Goal: Task Accomplishment & Management: Use online tool/utility

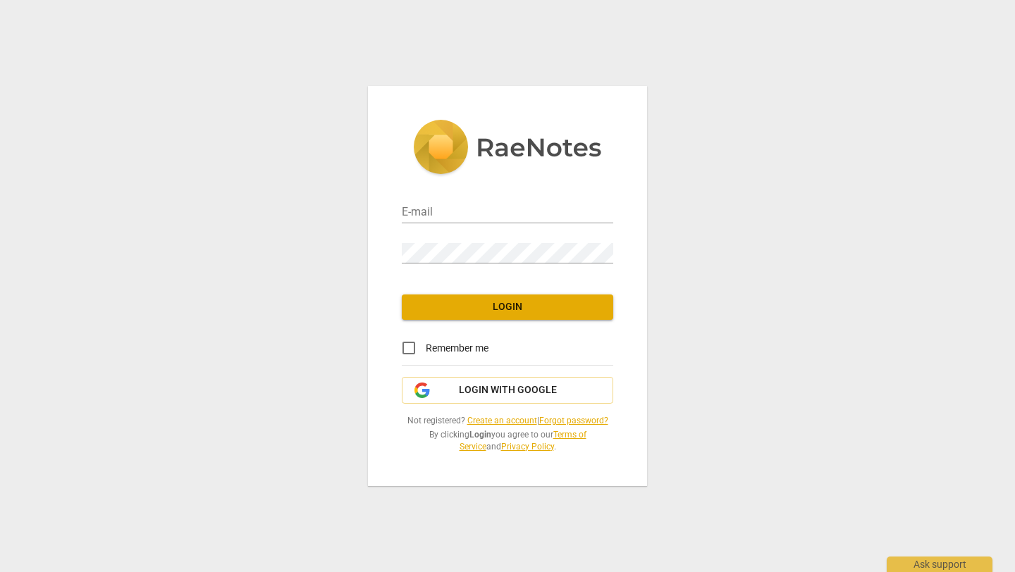
type input "jclarkcoaching@gmail.com"
click at [462, 302] on span "Login" at bounding box center [507, 307] width 189 height 14
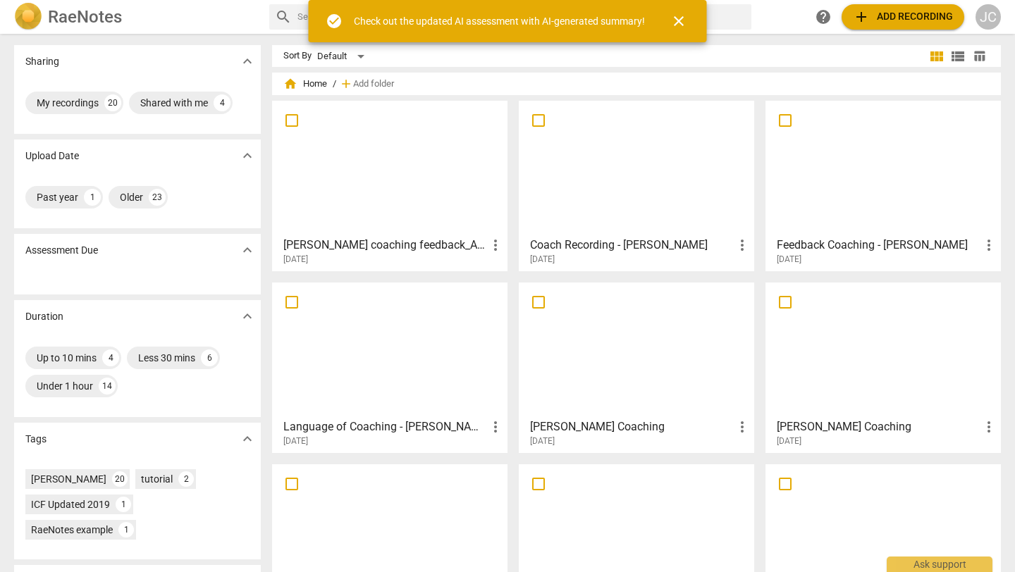
click at [912, 17] on span "add Add recording" at bounding box center [903, 16] width 100 height 17
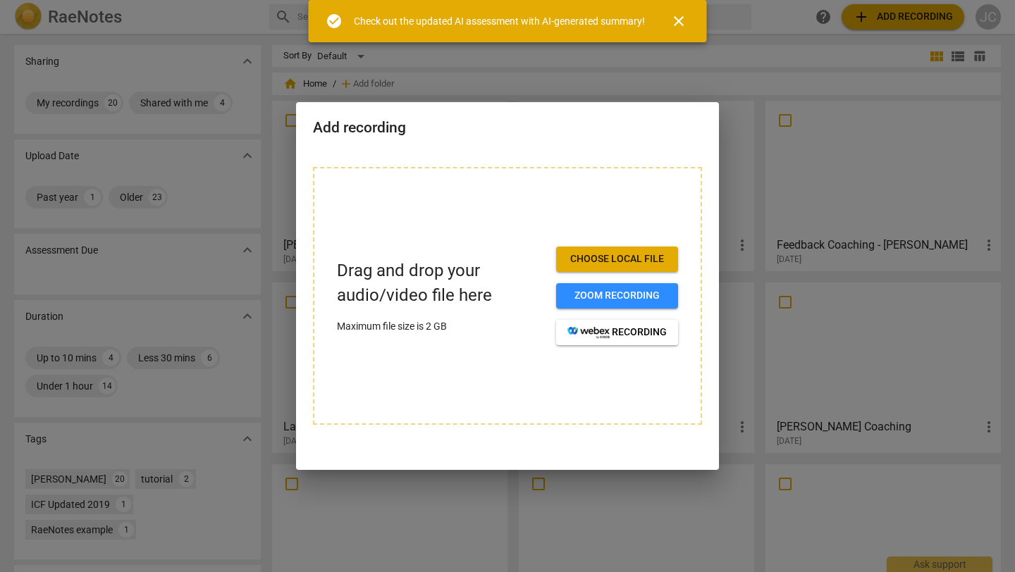
click at [594, 261] on span "Choose local file" at bounding box center [616, 259] width 99 height 14
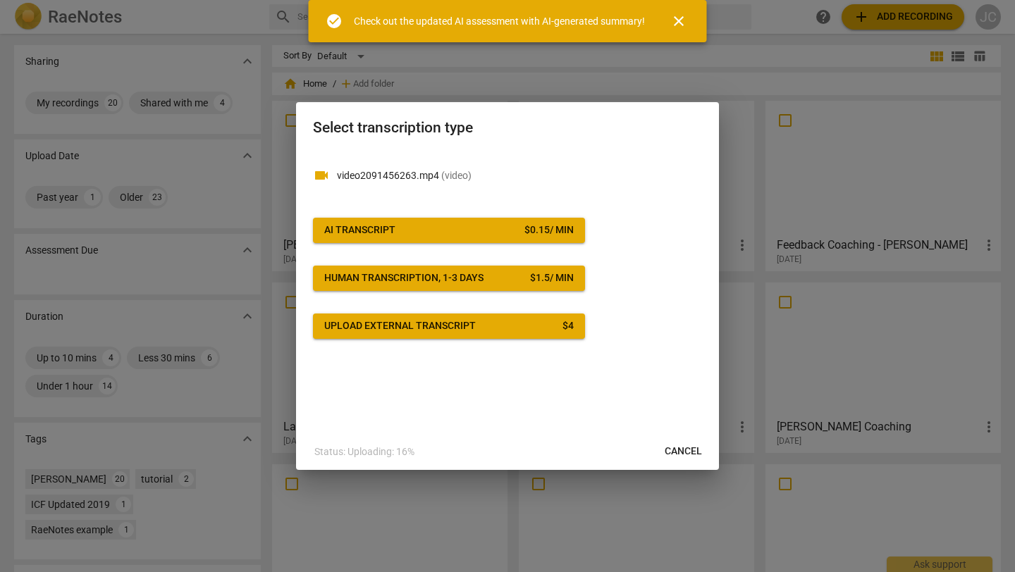
click at [476, 228] on span "AI Transcript $ 0.15 / min" at bounding box center [448, 230] width 249 height 14
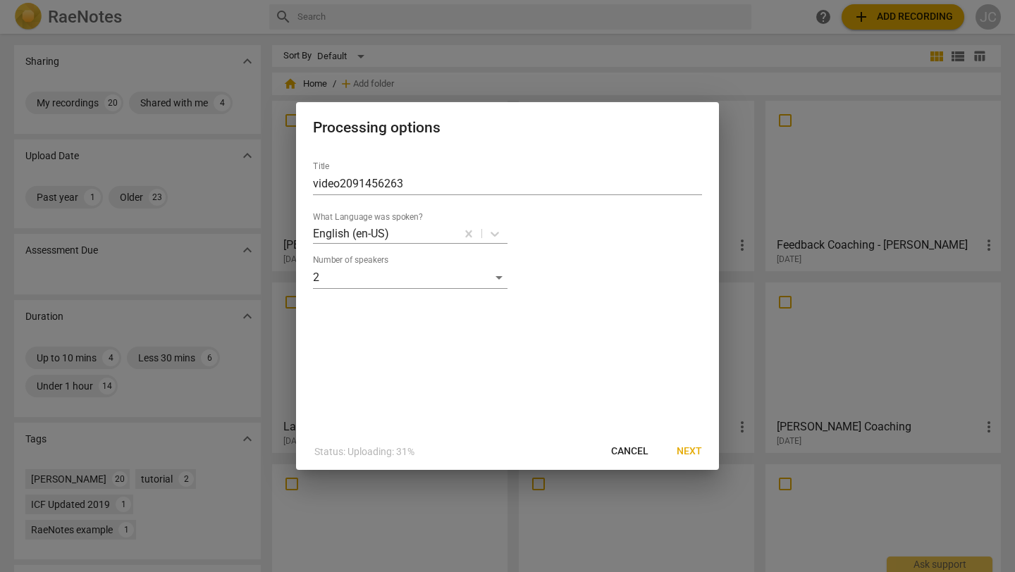
click at [690, 450] on span "Next" at bounding box center [688, 452] width 25 height 14
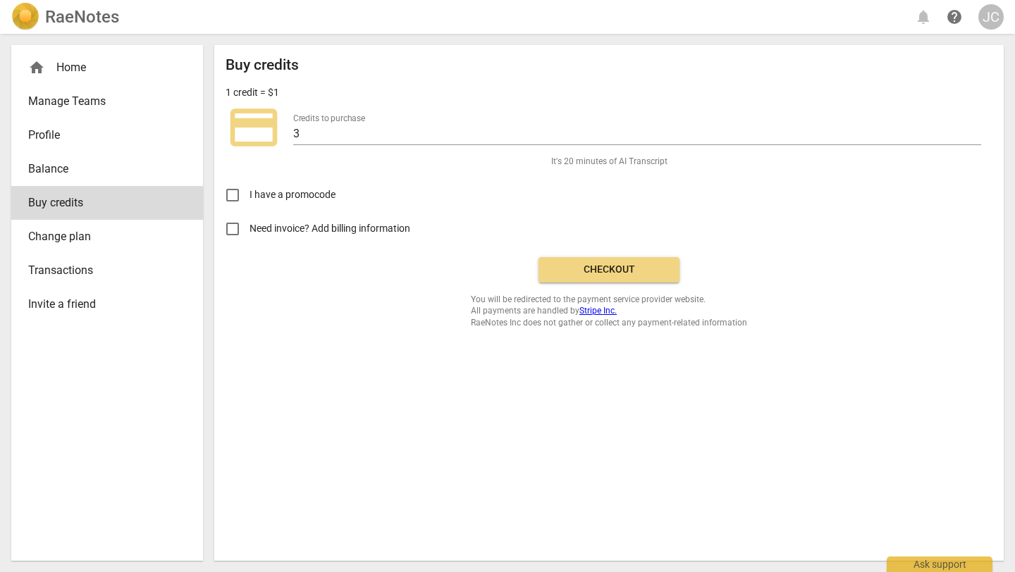
click at [651, 278] on button "Checkout" at bounding box center [608, 269] width 141 height 25
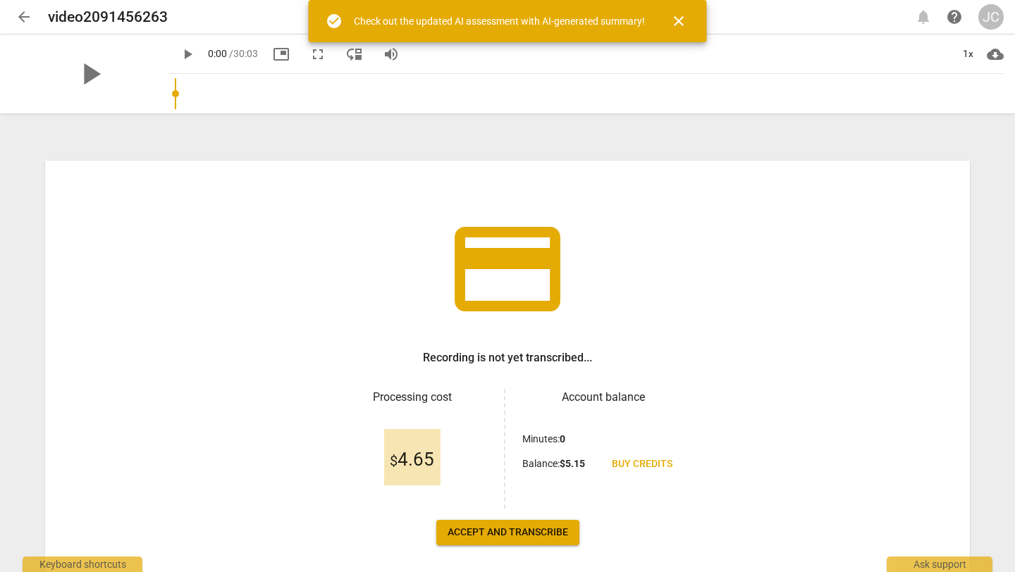
click at [555, 18] on div "Check out the updated AI assessment with AI-generated summary!" at bounding box center [499, 21] width 291 height 15
click at [667, 23] on span "close" at bounding box center [679, 21] width 34 height 17
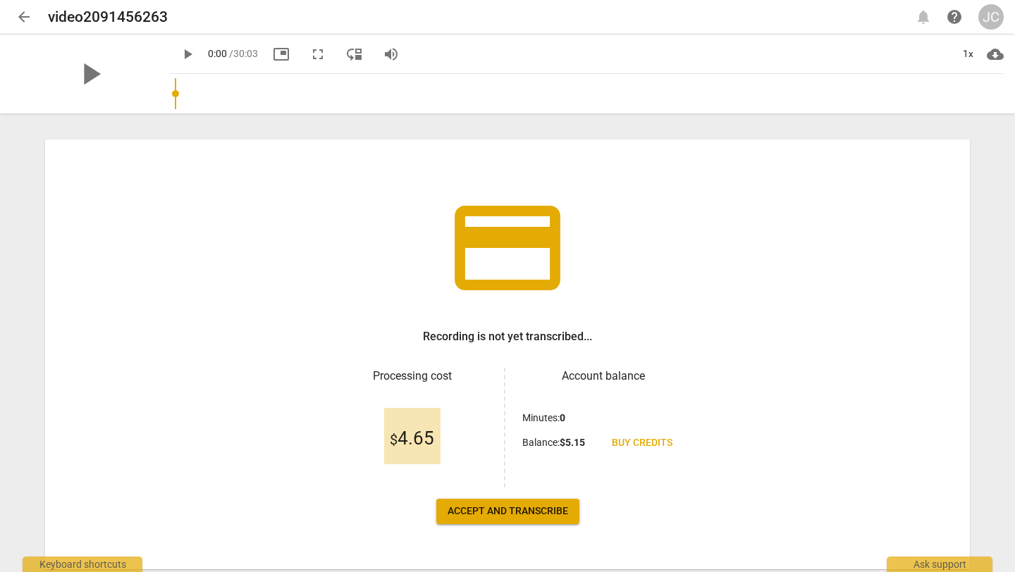
scroll to position [18, 0]
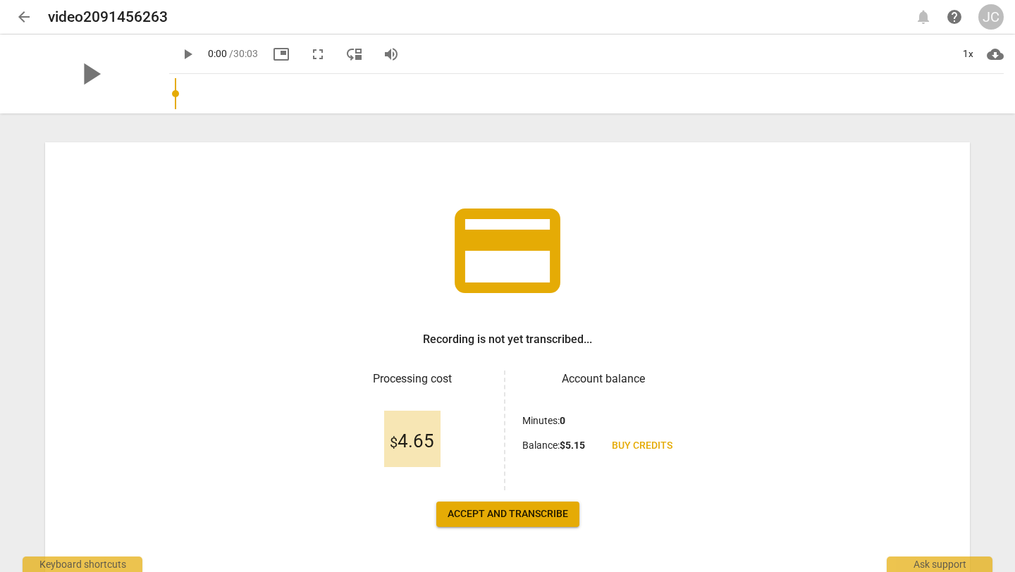
click at [504, 519] on span "Accept and transcribe" at bounding box center [507, 514] width 120 height 14
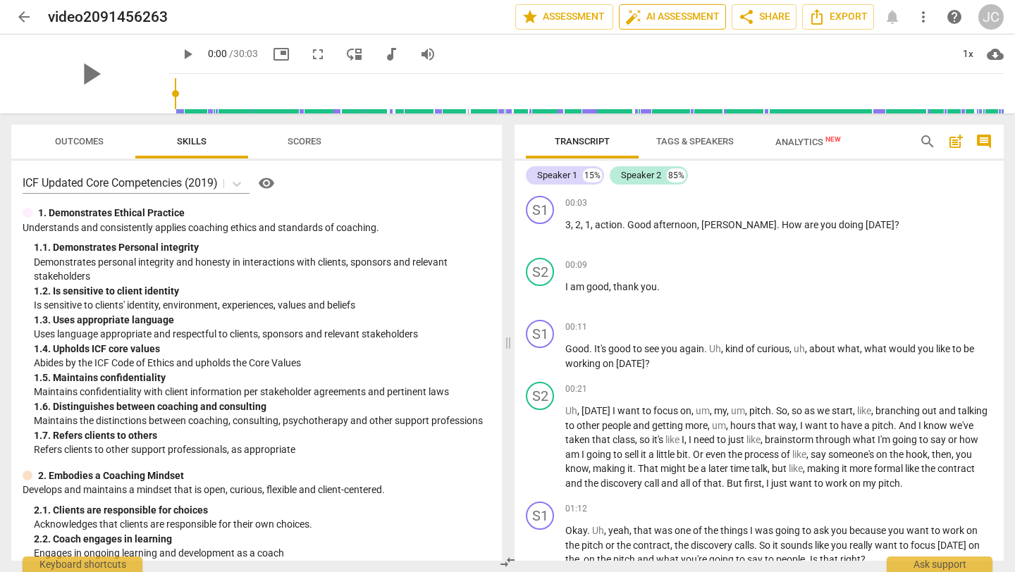
click at [684, 15] on span "auto_fix_high AI Assessment" at bounding box center [672, 16] width 94 height 17
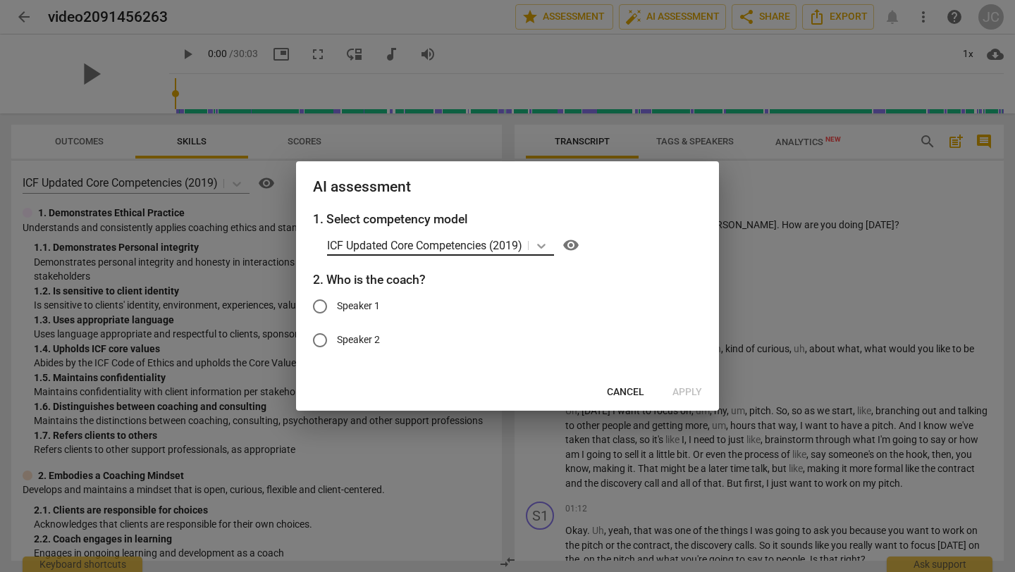
click at [545, 247] on icon at bounding box center [541, 246] width 8 height 5
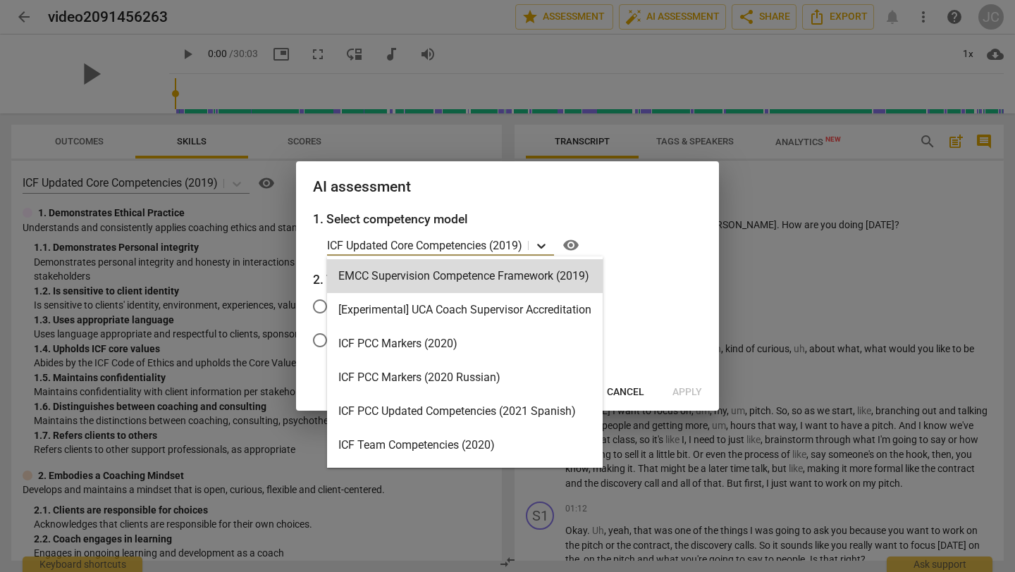
click at [544, 248] on icon at bounding box center [541, 246] width 14 height 14
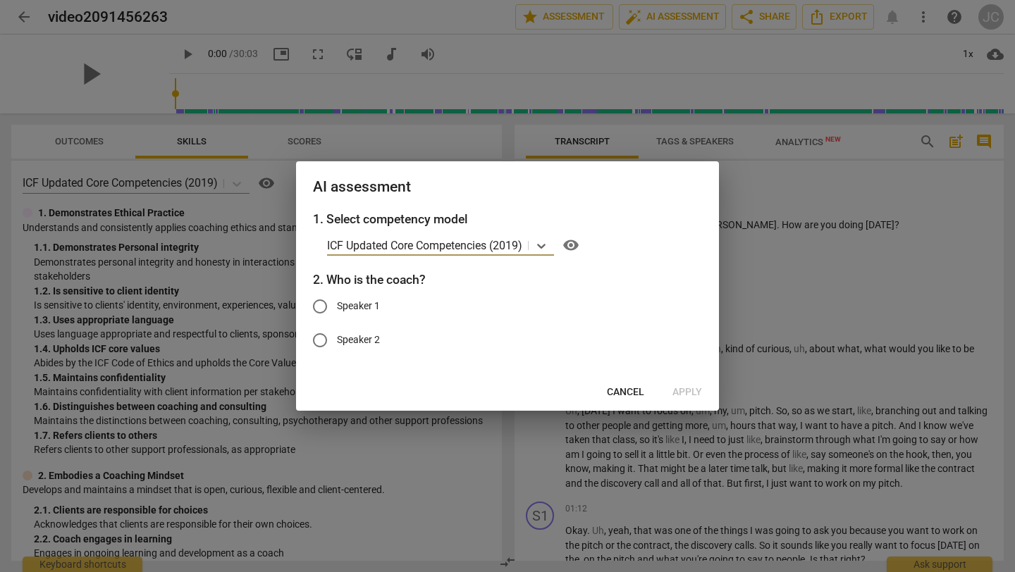
click at [614, 395] on span "Cancel" at bounding box center [625, 392] width 37 height 14
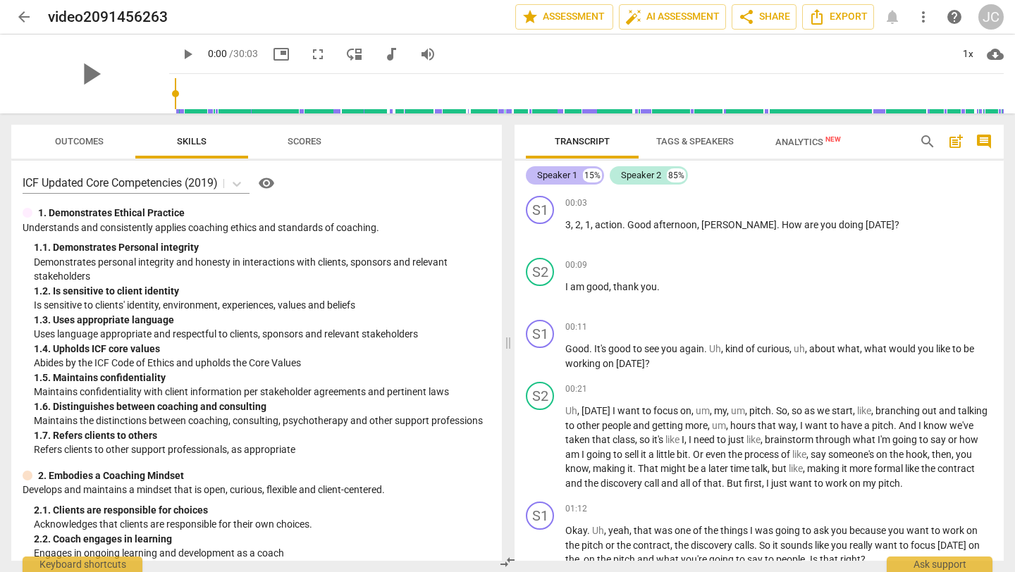
click at [574, 178] on div "Speaker 1" at bounding box center [557, 175] width 40 height 14
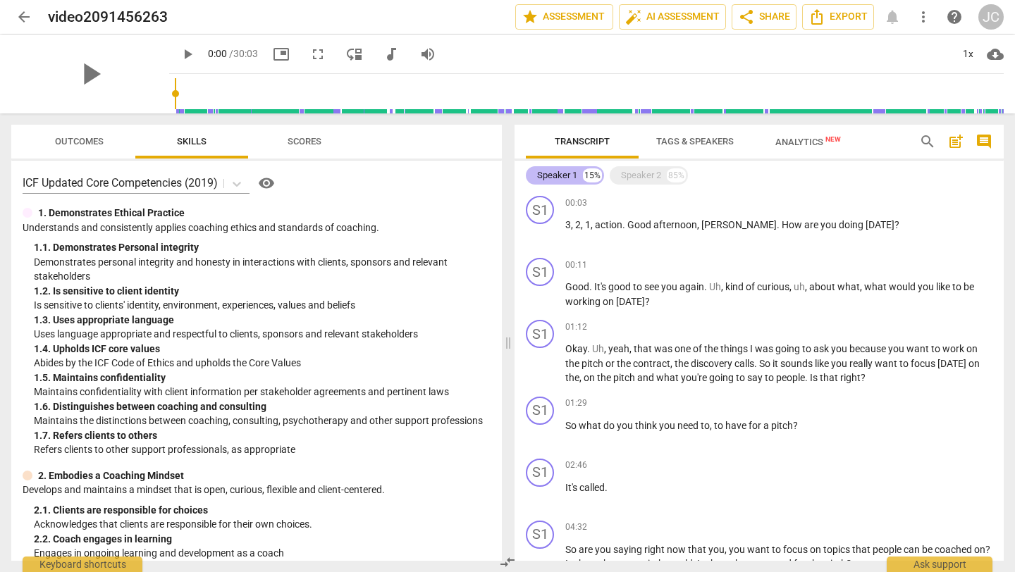
click at [574, 178] on div "Speaker 1" at bounding box center [557, 175] width 40 height 14
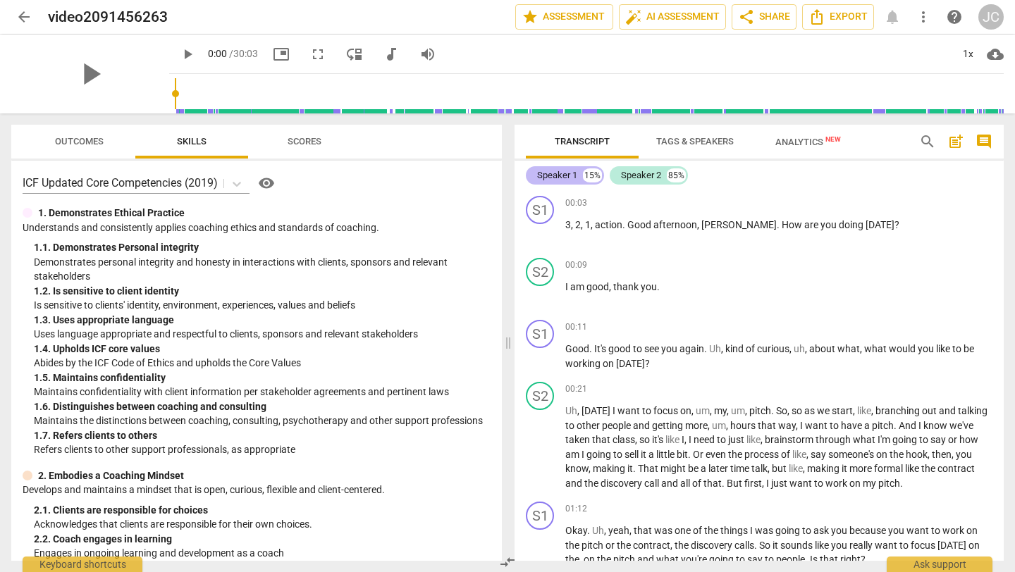
click at [555, 178] on div "Speaker 1" at bounding box center [557, 175] width 40 height 14
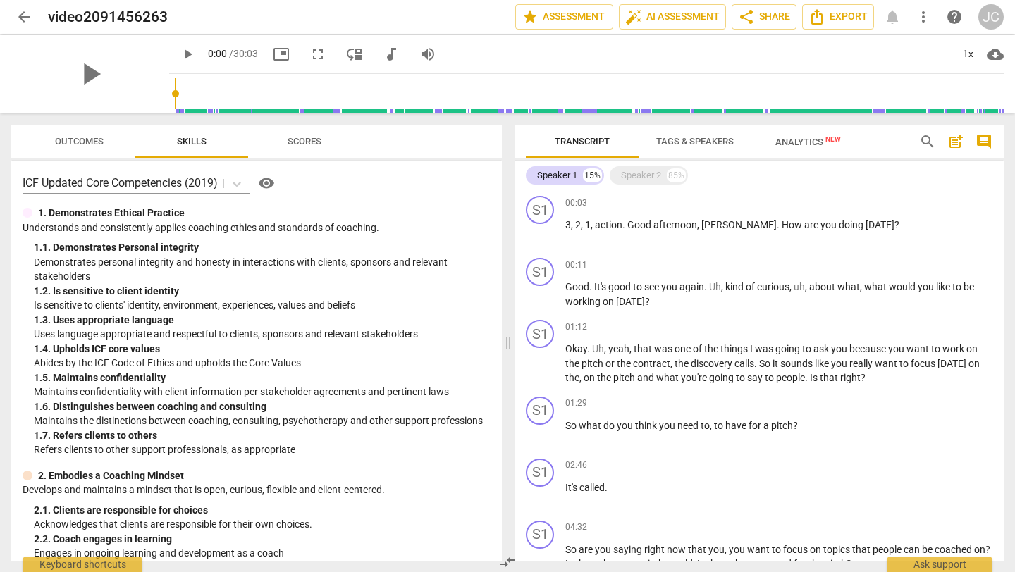
click at [676, 147] on span "Tags & Speakers" at bounding box center [694, 141] width 111 height 19
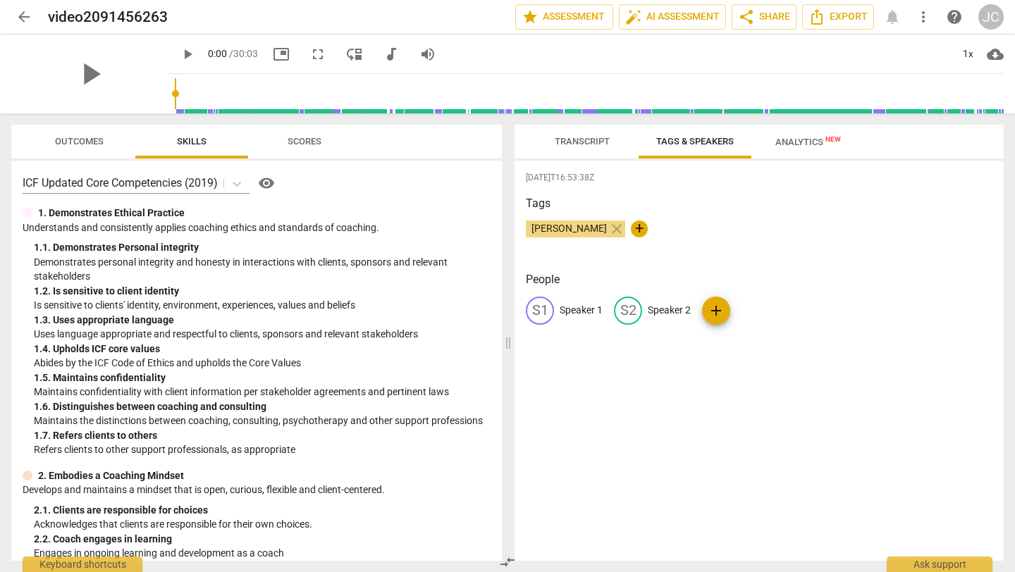
click at [573, 306] on p "Speaker 1" at bounding box center [580, 310] width 43 height 15
type input "[PERSON_NAME]"
click at [743, 302] on div "edit Speaker 2" at bounding box center [743, 311] width 77 height 28
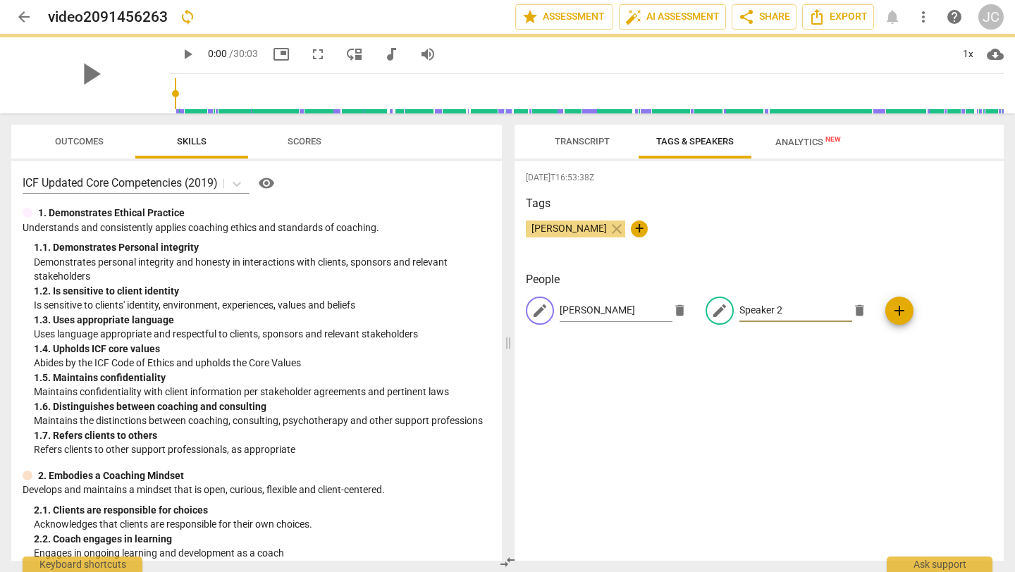
click at [743, 302] on div "edit Speaker 2 delete" at bounding box center [789, 311] width 168 height 28
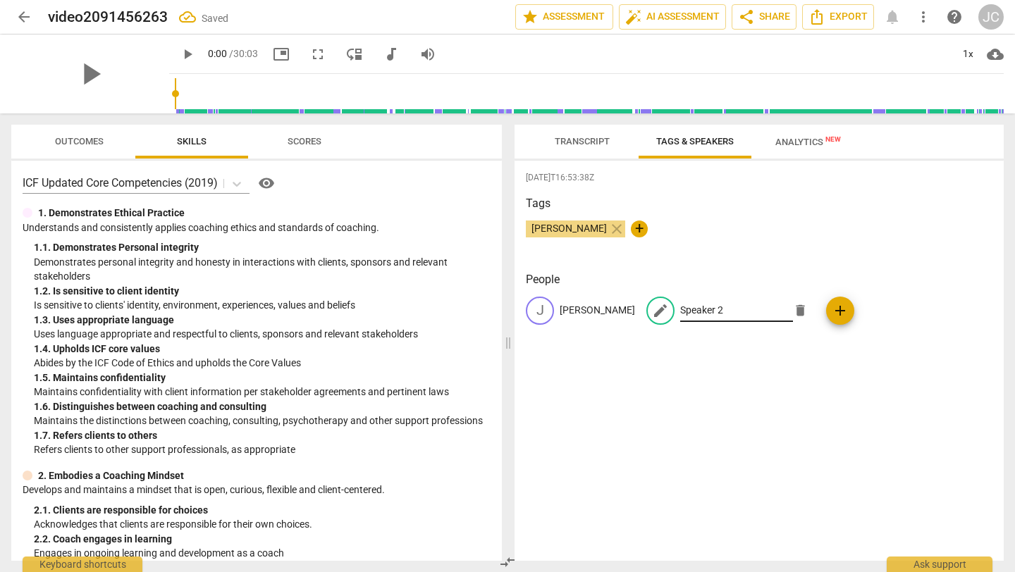
click at [680, 311] on input "Speaker 2" at bounding box center [736, 310] width 113 height 23
type input "[PERSON_NAME]"
click at [668, 396] on div "[DATE]T16:53:38Z Tags [PERSON_NAME] close + People [PERSON_NAME] edit [PERSON_N…" at bounding box center [758, 361] width 489 height 400
click at [577, 144] on span "Transcript" at bounding box center [582, 141] width 55 height 11
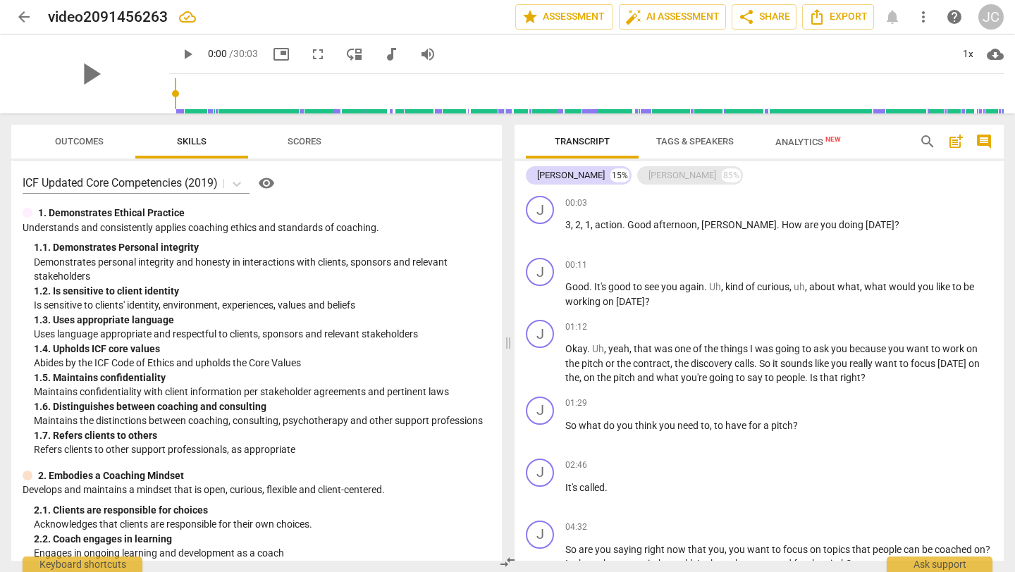
click at [648, 172] on div "[PERSON_NAME]" at bounding box center [682, 175] width 68 height 14
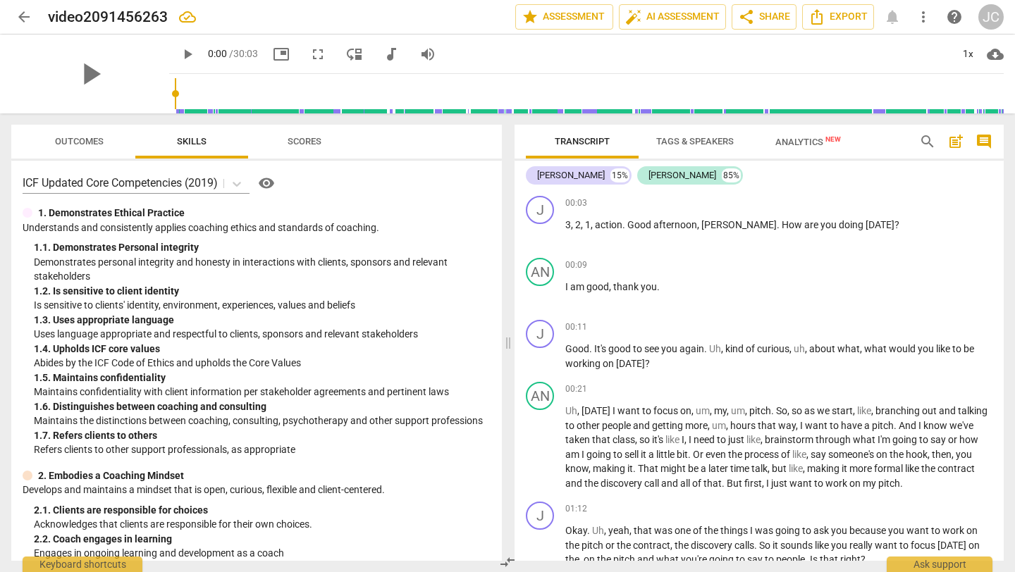
click at [600, 137] on span "Transcript" at bounding box center [582, 141] width 55 height 11
click at [669, 21] on span "auto_fix_high AI Assessment" at bounding box center [672, 16] width 94 height 17
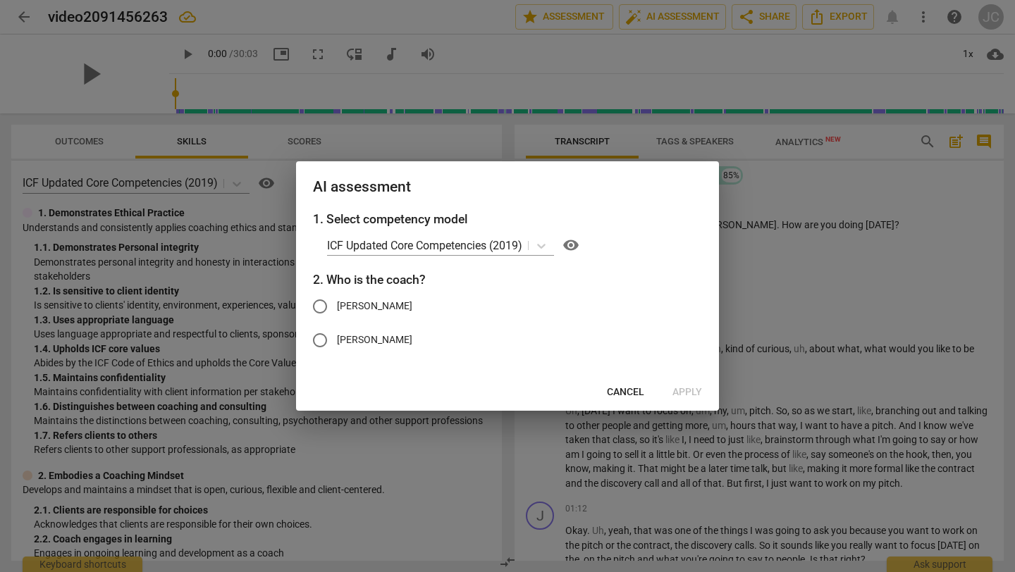
click at [345, 294] on label "[PERSON_NAME]" at bounding box center [497, 307] width 388 height 34
click at [337, 294] on input "[PERSON_NAME]" at bounding box center [320, 307] width 34 height 34
radio input "true"
click at [695, 395] on span "Apply" at bounding box center [687, 392] width 30 height 14
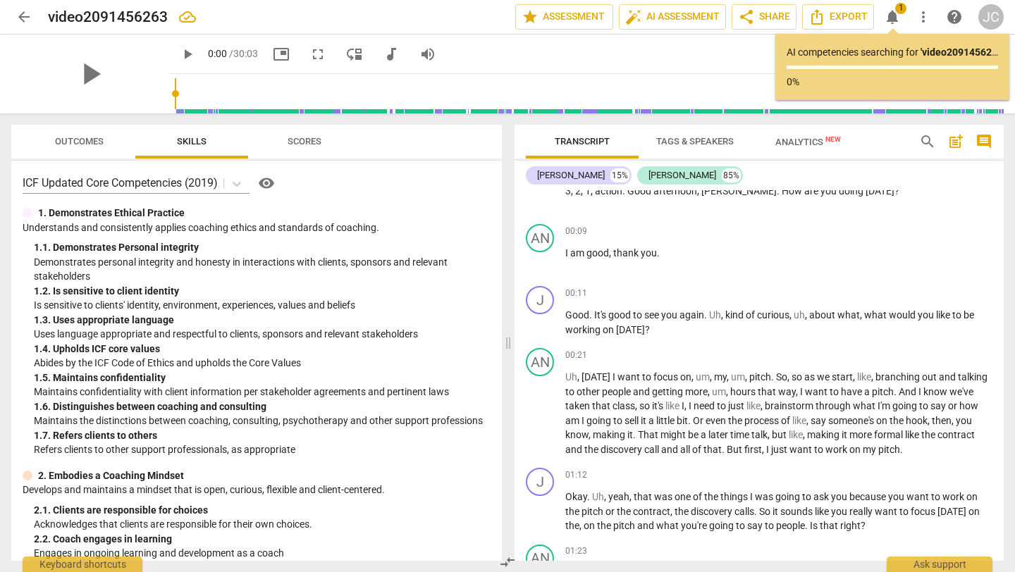
scroll to position [0, 0]
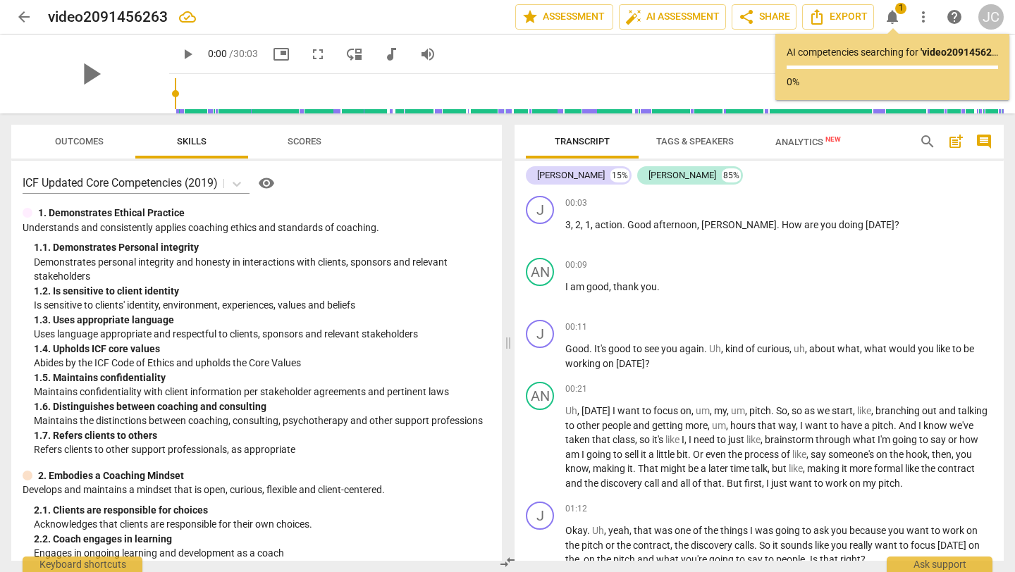
click at [902, 49] on p "AI competencies searching for ' video2091456263 ' ..." at bounding box center [891, 52] width 211 height 15
click at [783, 137] on span "Analytics New" at bounding box center [808, 142] width 66 height 11
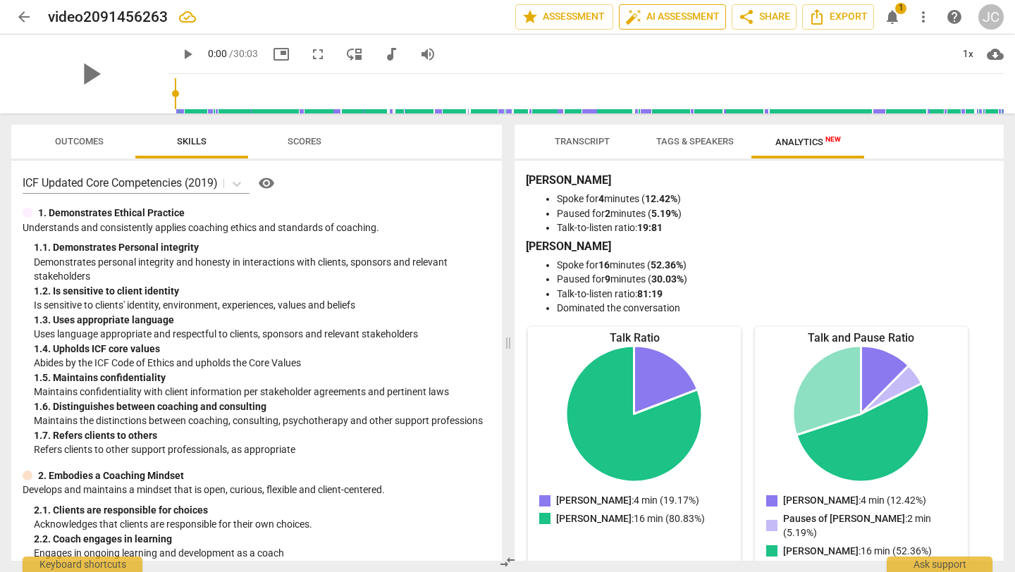
click at [679, 23] on span "auto_fix_high AI Assessment" at bounding box center [672, 16] width 94 height 17
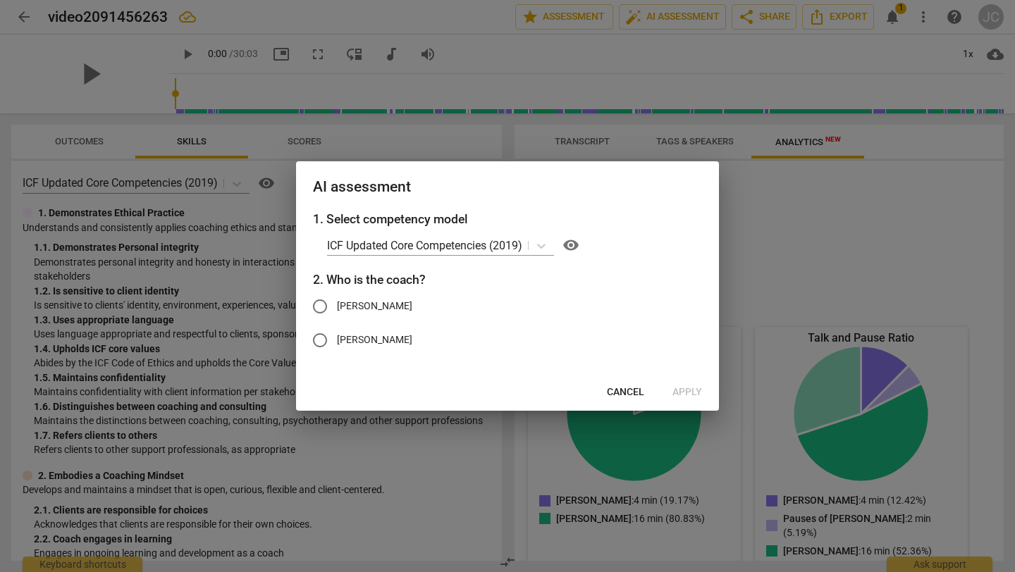
click at [834, 175] on div at bounding box center [507, 286] width 1015 height 572
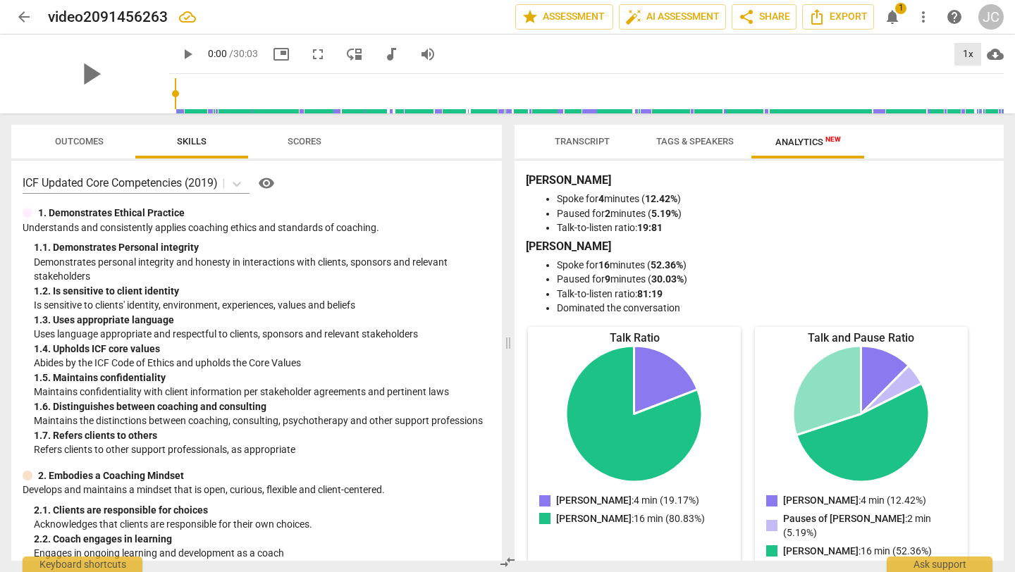
click at [970, 56] on div "1x" at bounding box center [967, 54] width 27 height 23
click at [906, 64] on div at bounding box center [507, 286] width 1015 height 572
click at [903, 18] on span "notifications 1" at bounding box center [891, 16] width 25 height 17
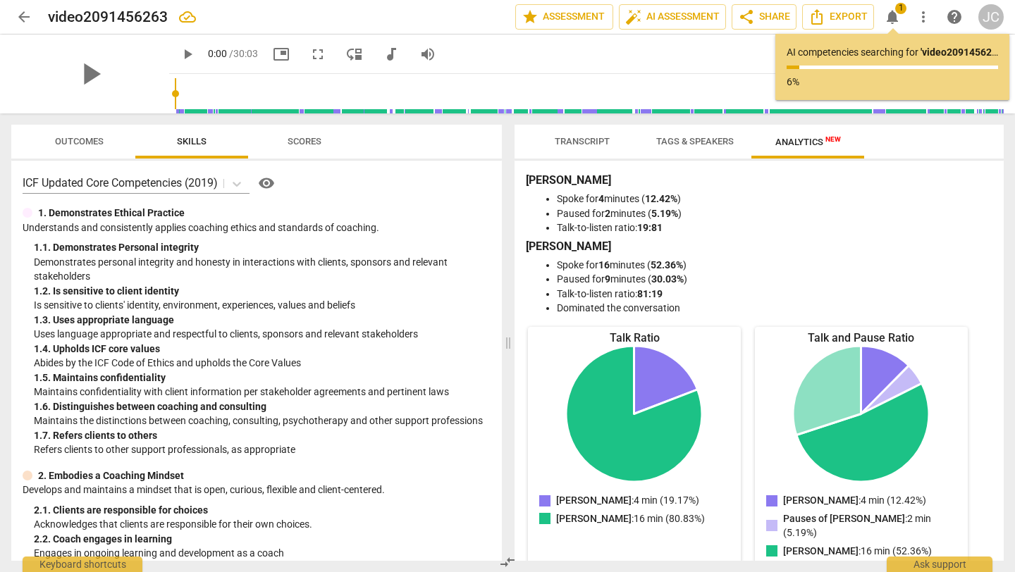
click at [605, 137] on span "Transcript" at bounding box center [582, 141] width 55 height 11
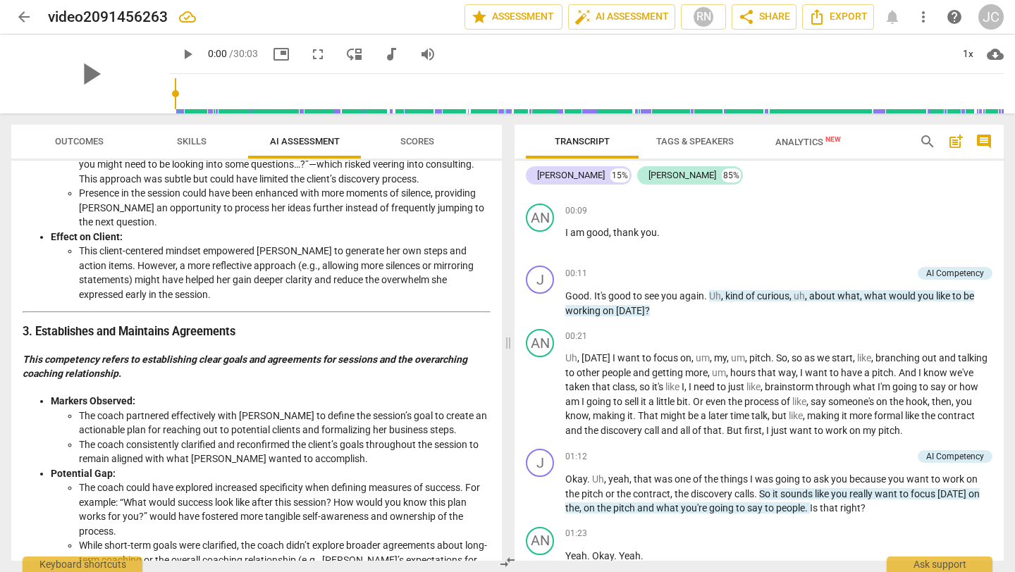
scroll to position [832, 0]
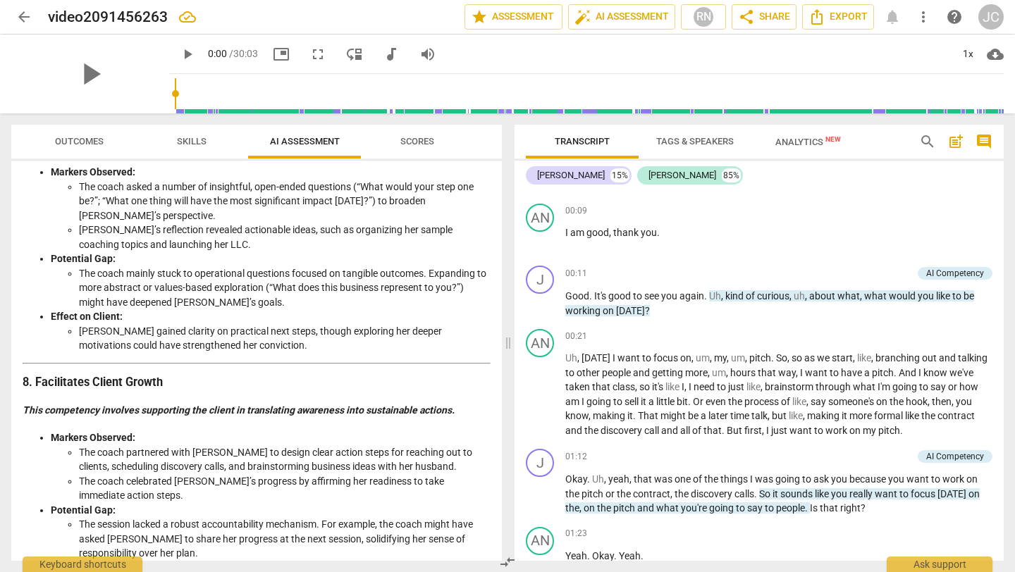
scroll to position [2211, 0]
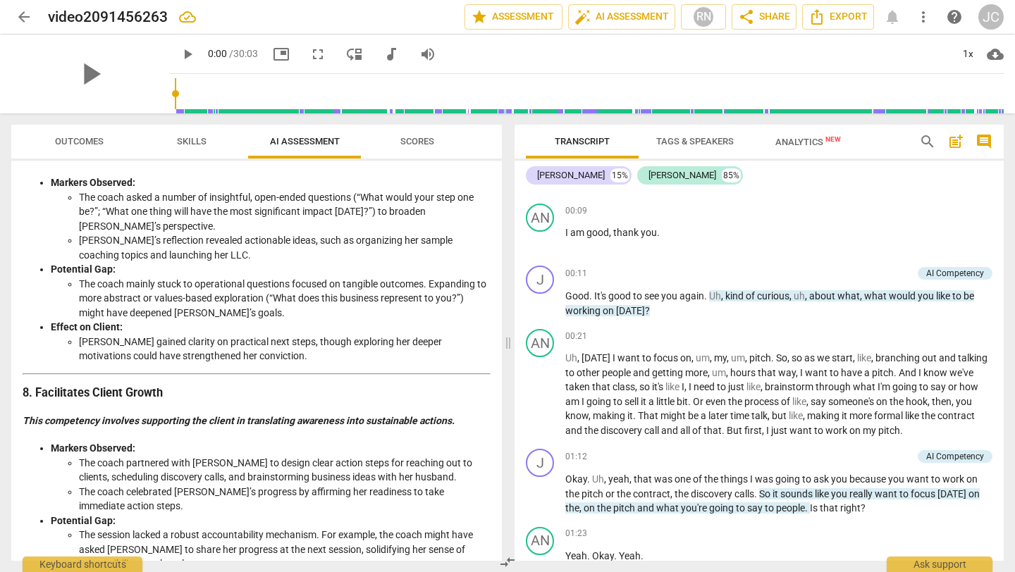
click at [419, 141] on span "Scores" at bounding box center [417, 141] width 34 height 11
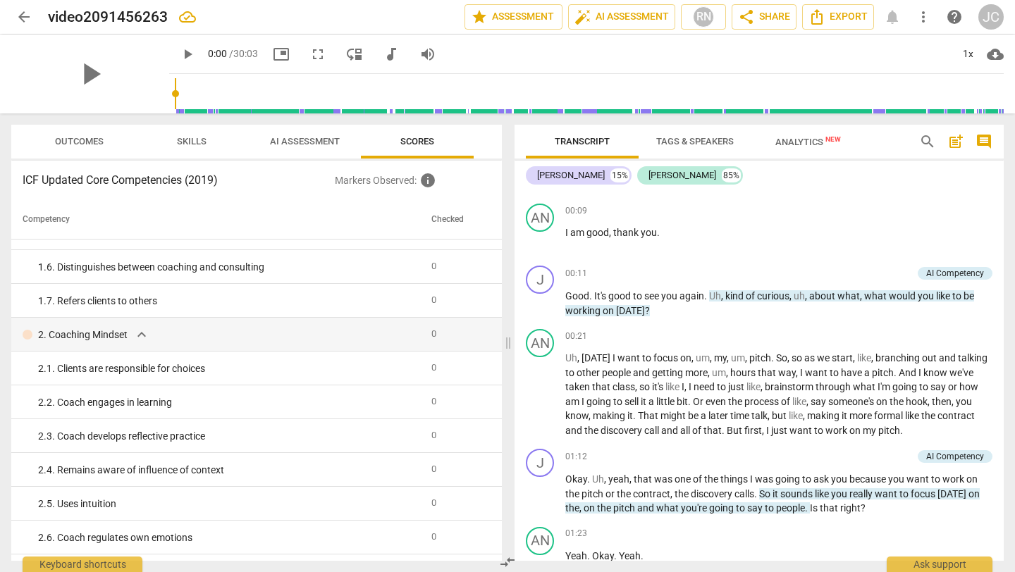
scroll to position [0, 0]
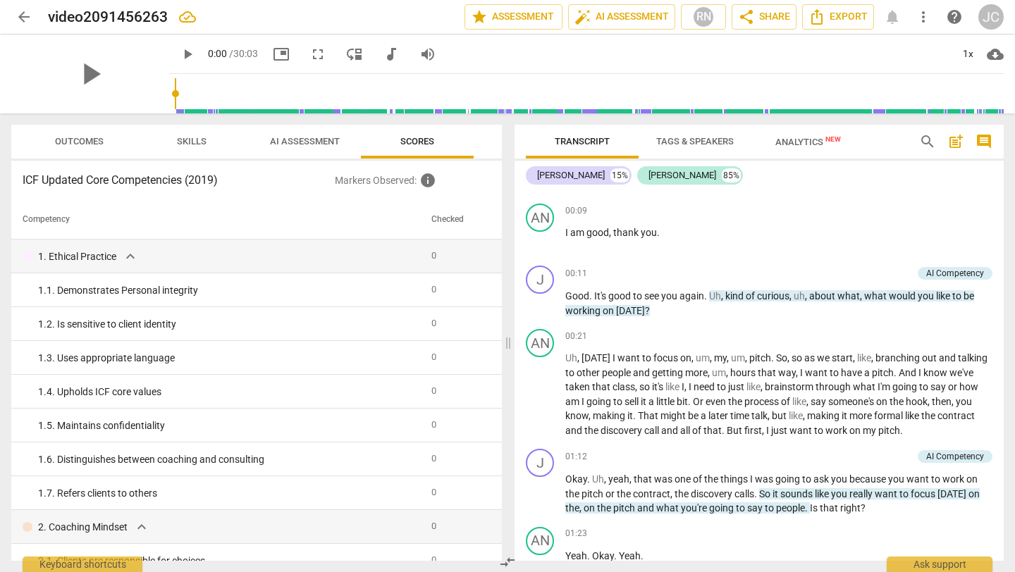
click at [329, 137] on span "AI Assessment" at bounding box center [305, 141] width 70 height 11
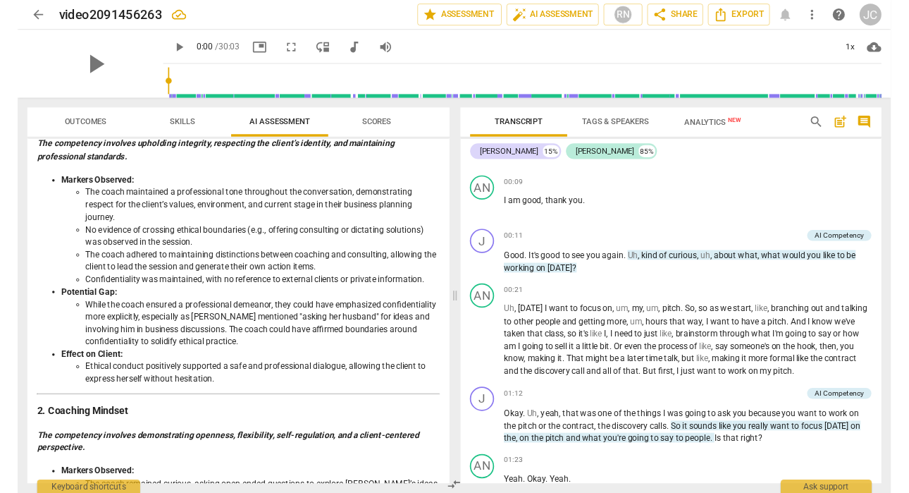
scroll to position [306, 0]
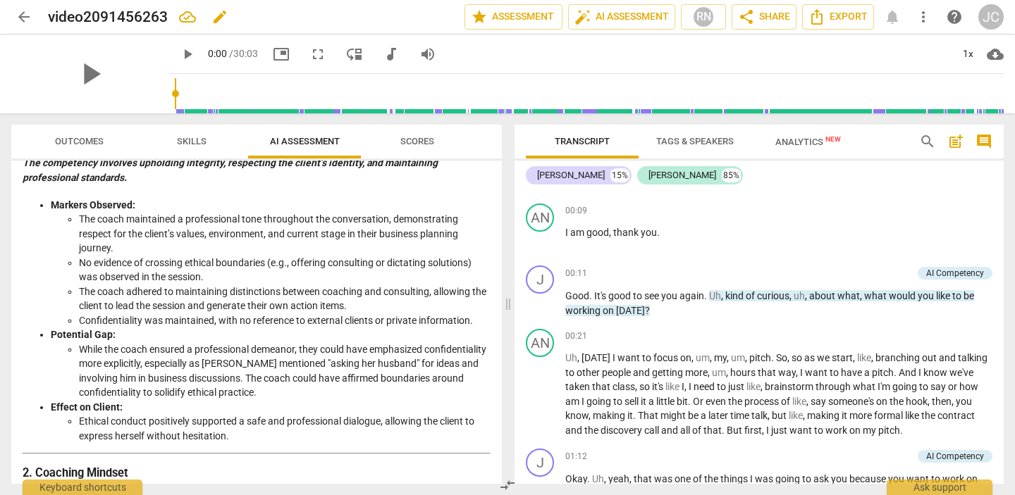
click at [414, 19] on div "video2091456263 edit" at bounding box center [250, 16] width 405 height 25
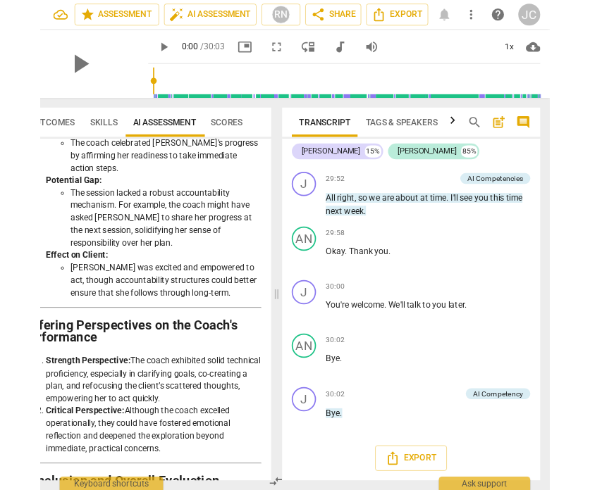
scroll to position [7920, 0]
